Goal: Task Accomplishment & Management: Manage account settings

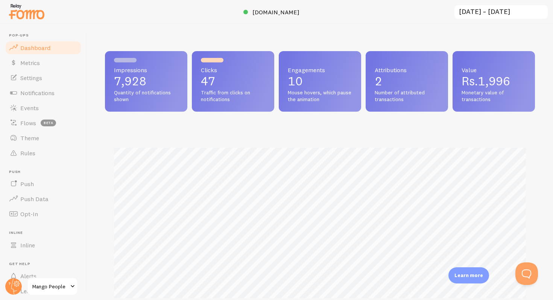
scroll to position [198, 430]
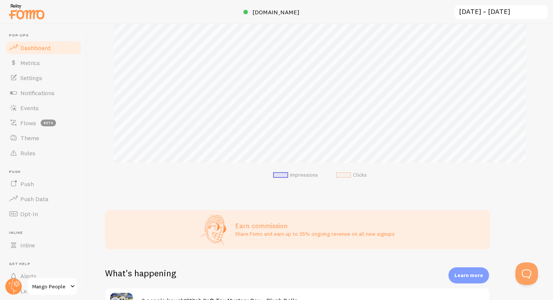
scroll to position [96, 0]
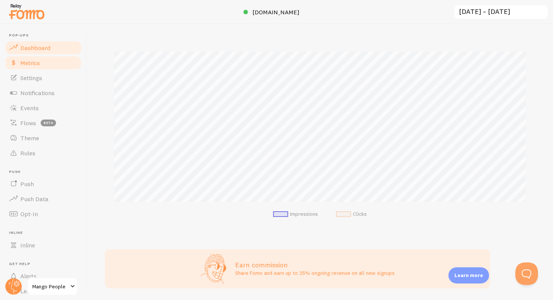
click at [32, 62] on span "Metrics" at bounding box center [30, 63] width 20 height 8
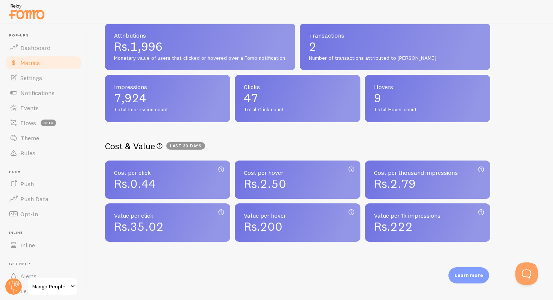
scroll to position [186, 0]
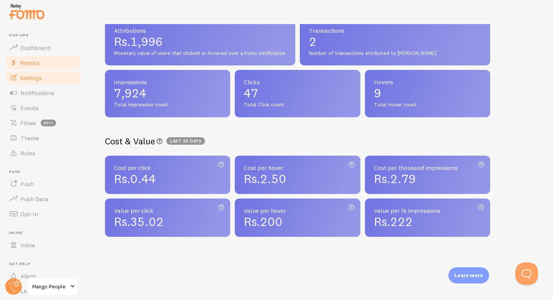
click at [38, 75] on span "Settings" at bounding box center [31, 78] width 22 height 8
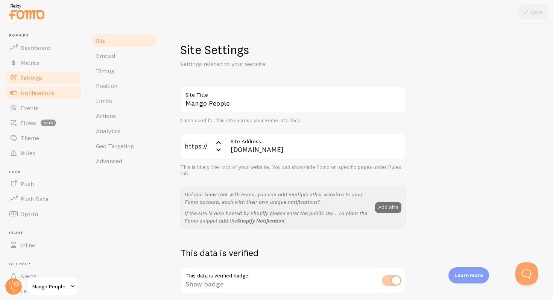
click at [34, 96] on span "Notifications" at bounding box center [37, 93] width 34 height 8
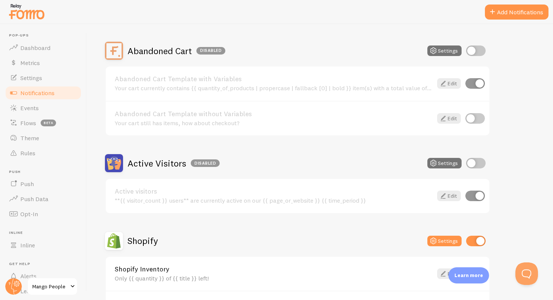
click at [399, 167] on div "Active Visitors Disabled Settings" at bounding box center [297, 163] width 385 height 18
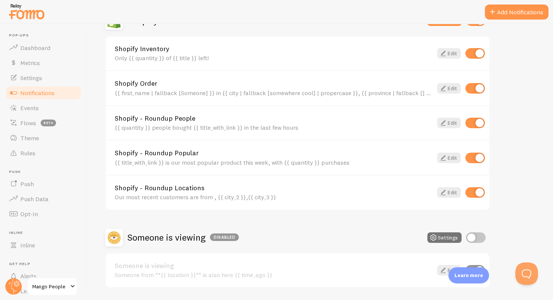
scroll to position [306, 0]
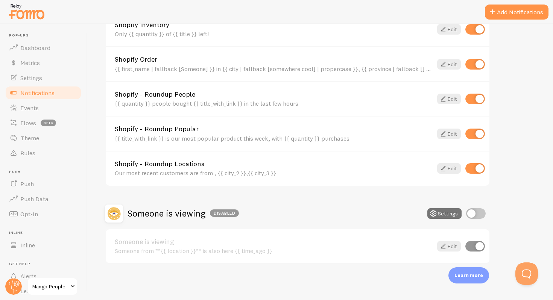
click at [473, 211] on input "checkbox" at bounding box center [476, 213] width 20 height 11
checkbox input "true"
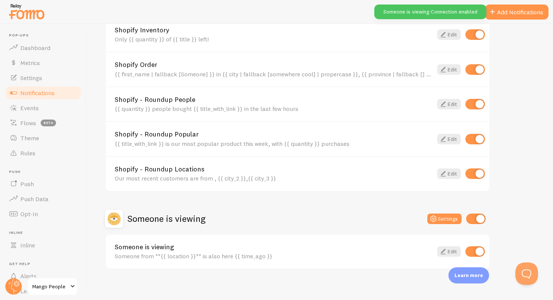
scroll to position [303, 0]
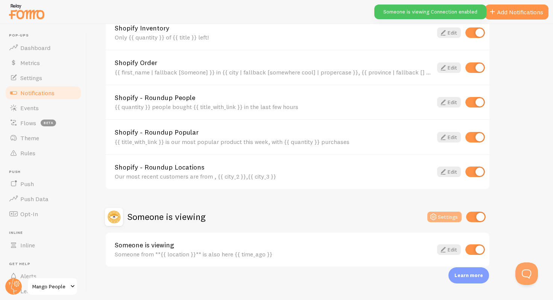
click at [439, 217] on button "Settings" at bounding box center [444, 217] width 34 height 11
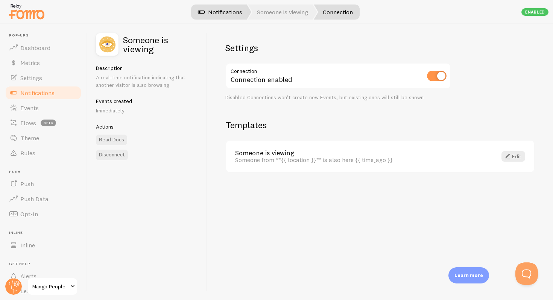
click at [230, 9] on link "Notifications" at bounding box center [220, 12] width 62 height 15
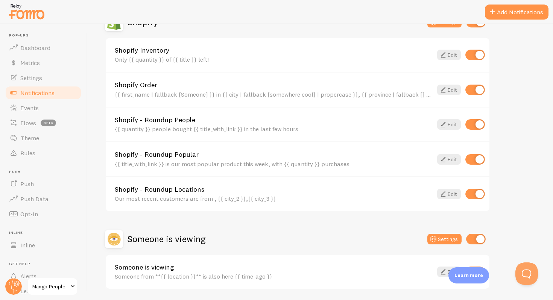
scroll to position [306, 0]
